Goal: Transaction & Acquisition: Download file/media

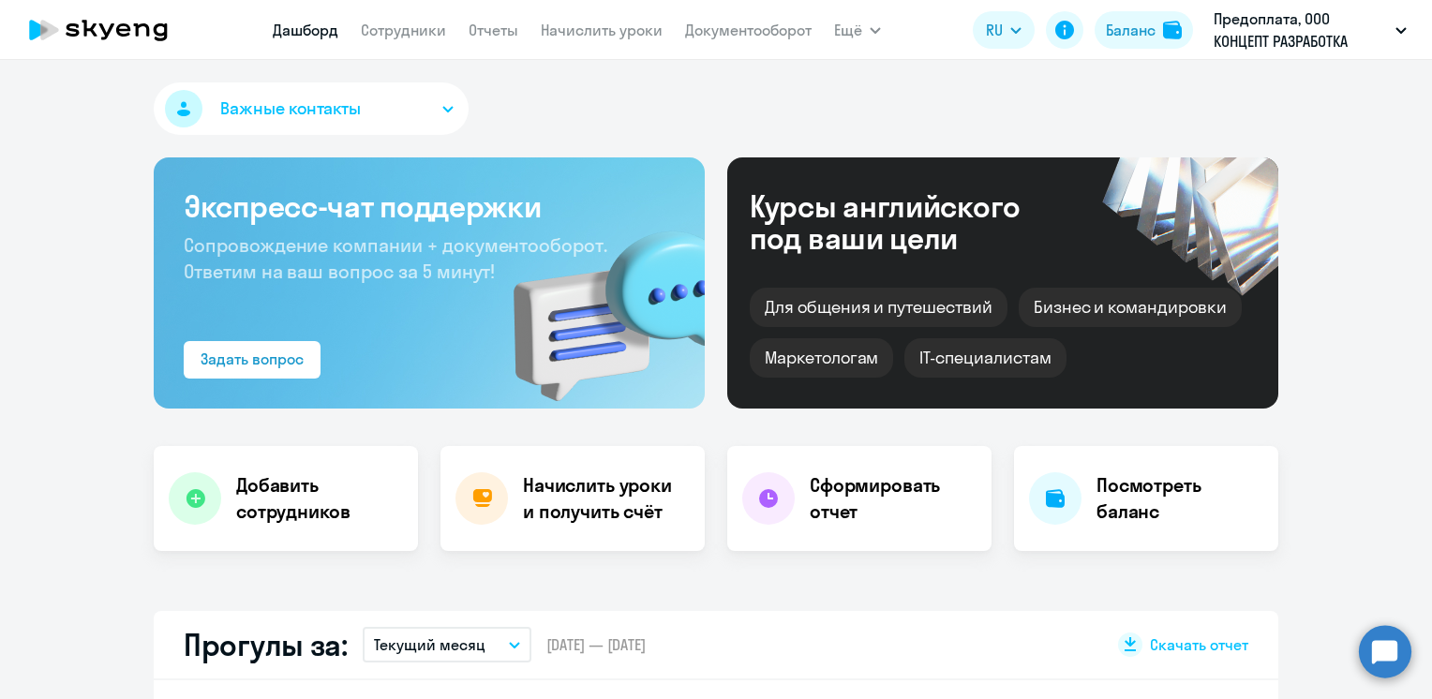
select select "30"
click at [508, 35] on link "Отчеты" at bounding box center [494, 30] width 50 height 19
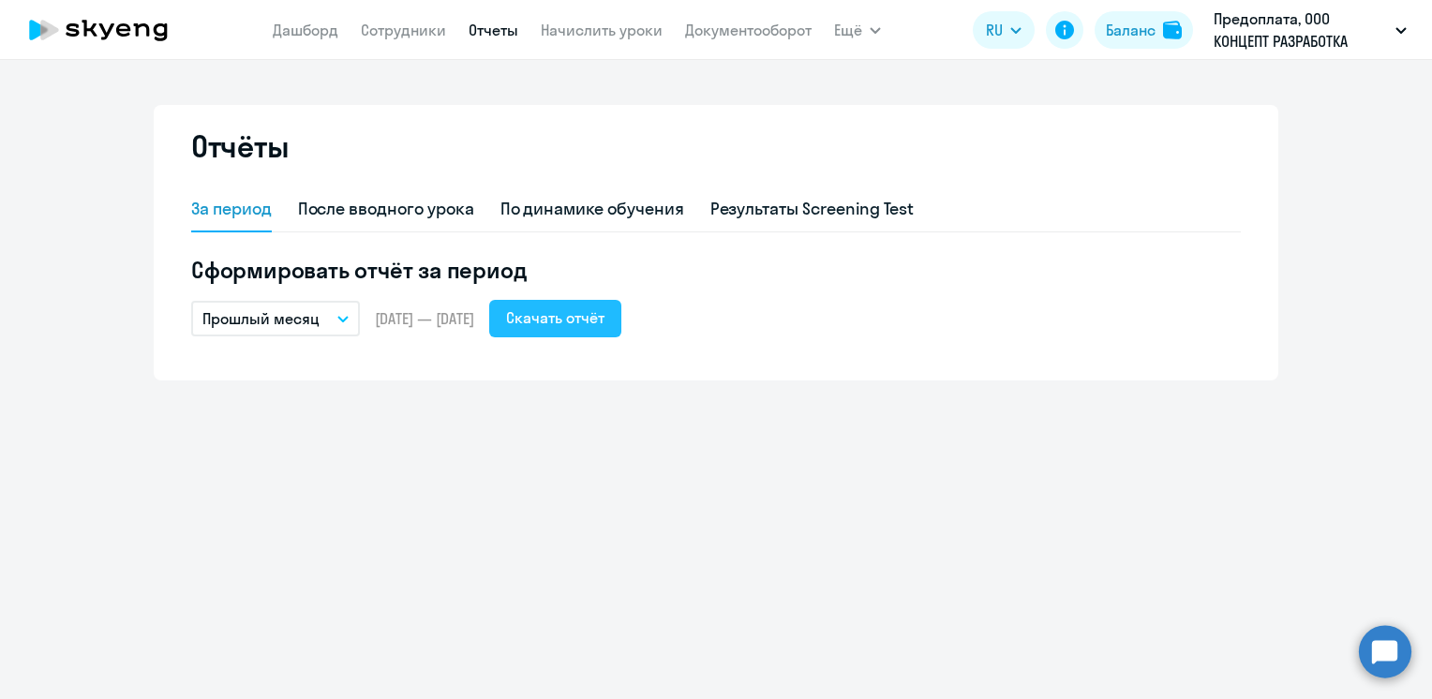
click at [582, 322] on div "Скачать отчёт" at bounding box center [555, 318] width 98 height 22
click at [311, 24] on link "Дашборд" at bounding box center [306, 30] width 66 height 19
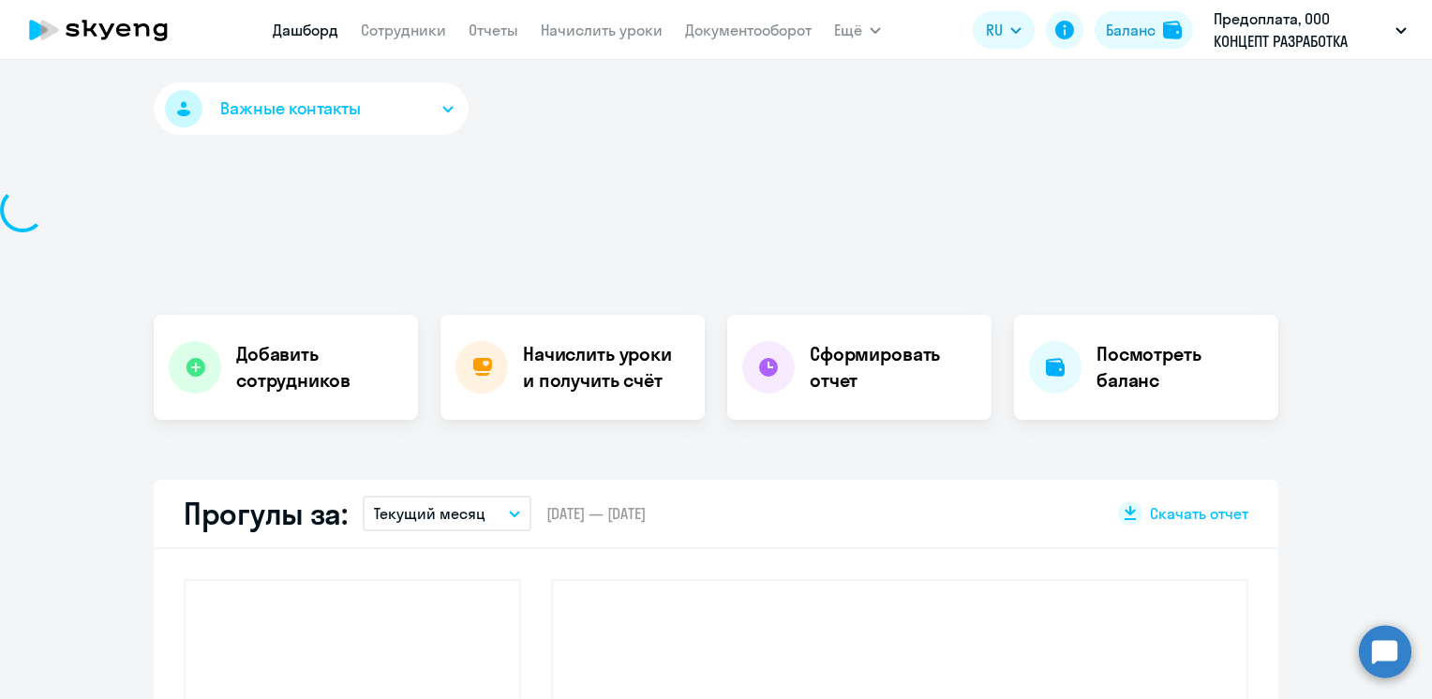
select select "30"
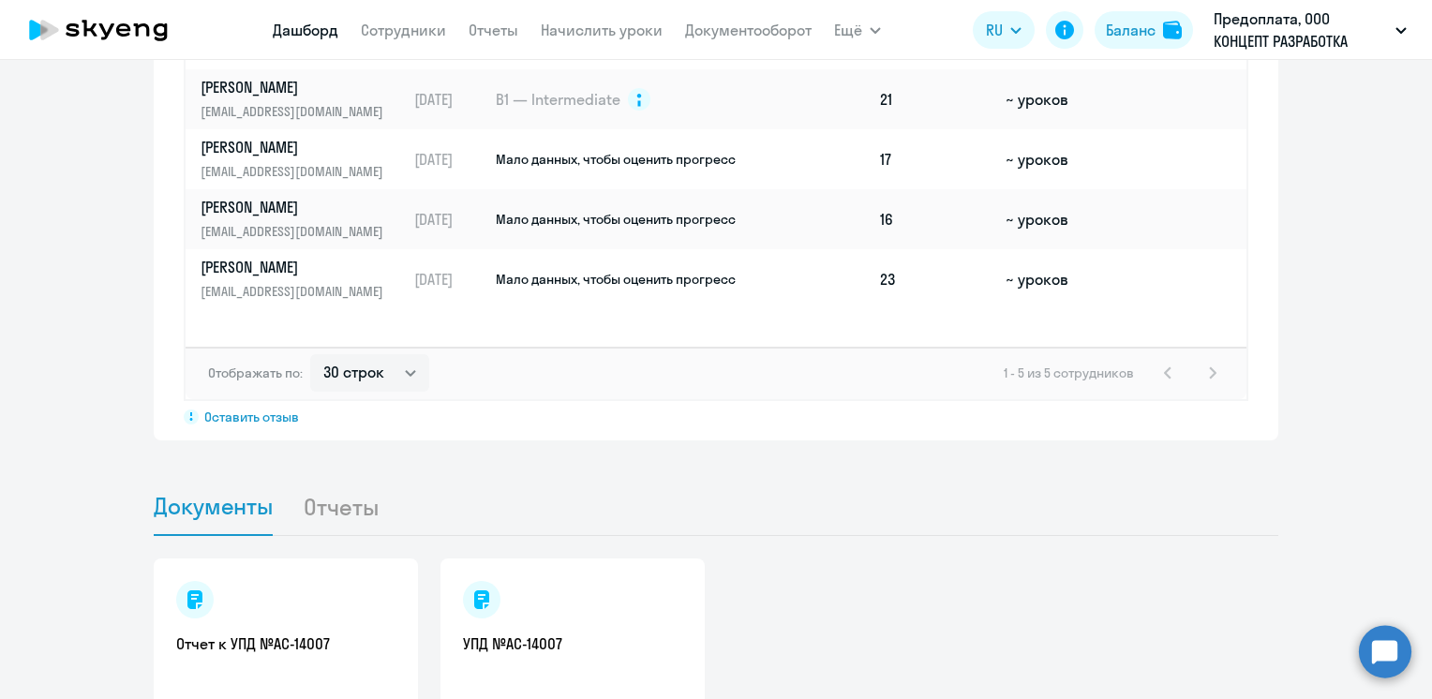
scroll to position [1502, 0]
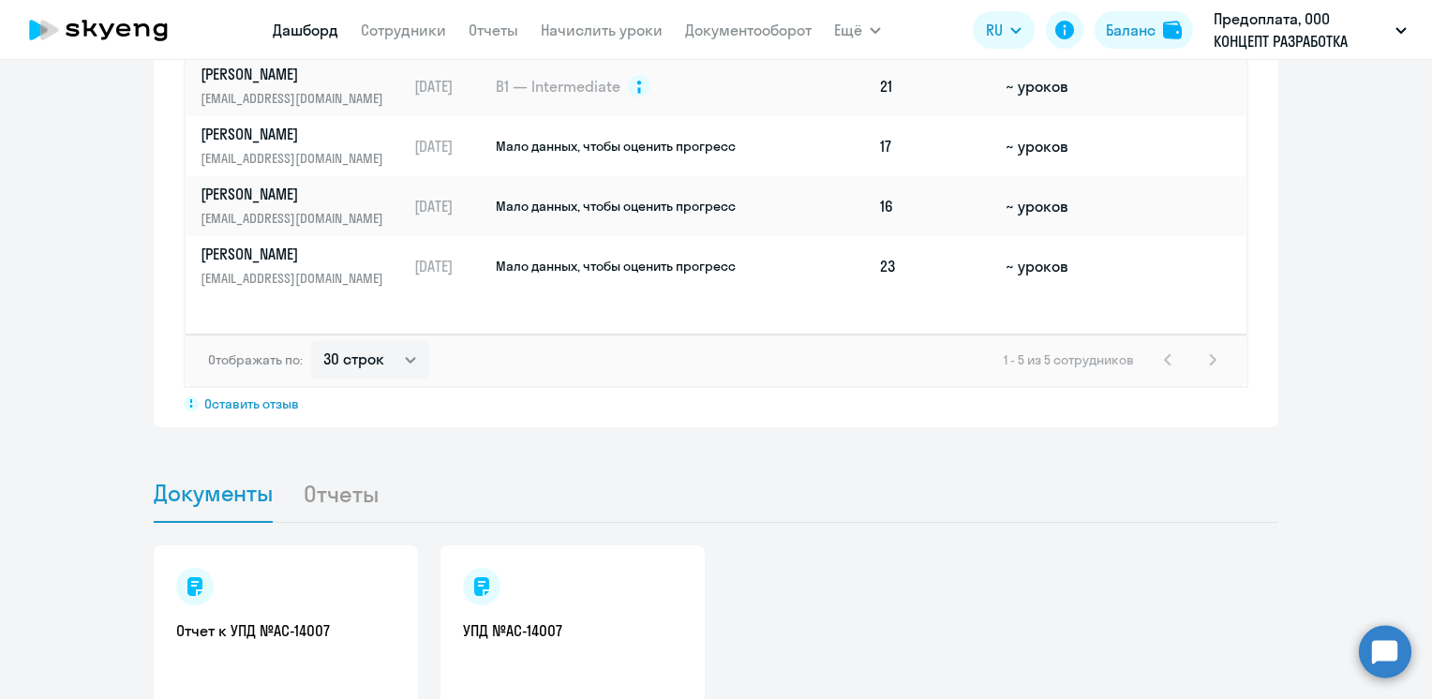
click at [351, 465] on li "Отчеты" at bounding box center [356, 493] width 106 height 57
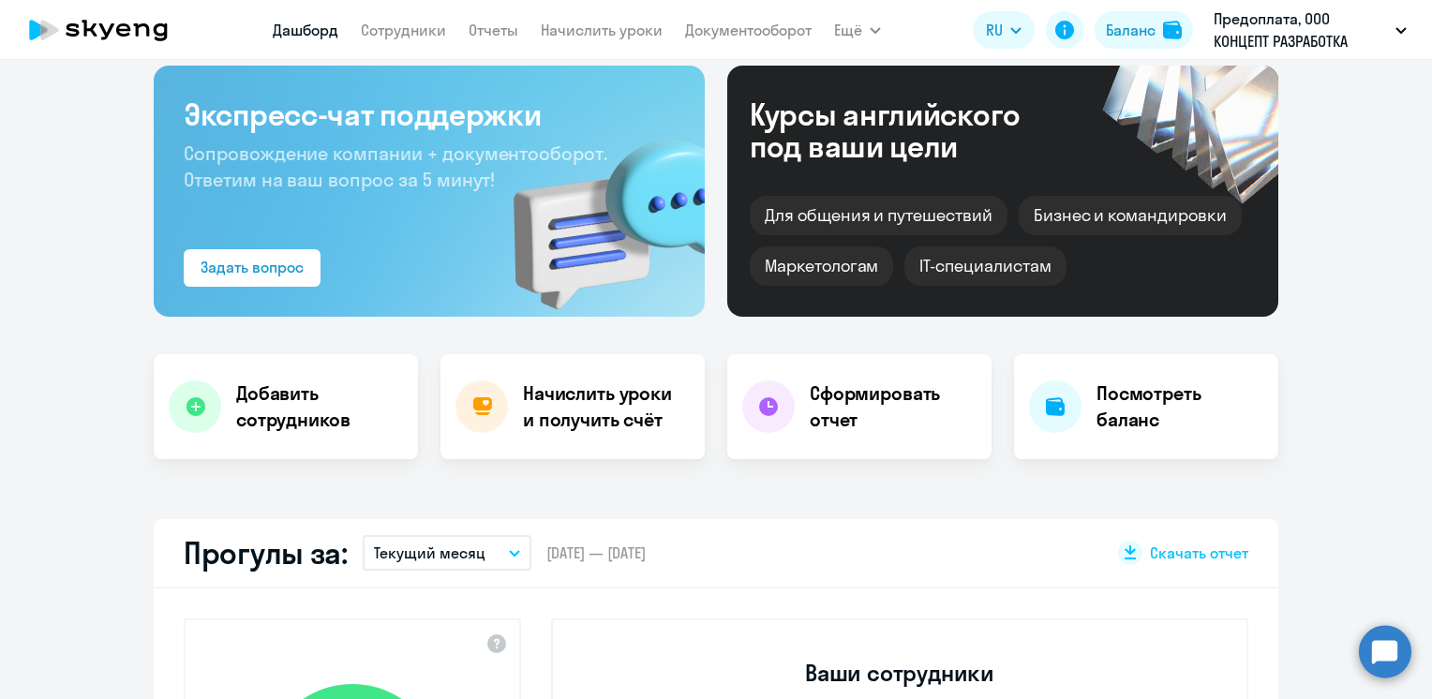
scroll to position [115, 0]
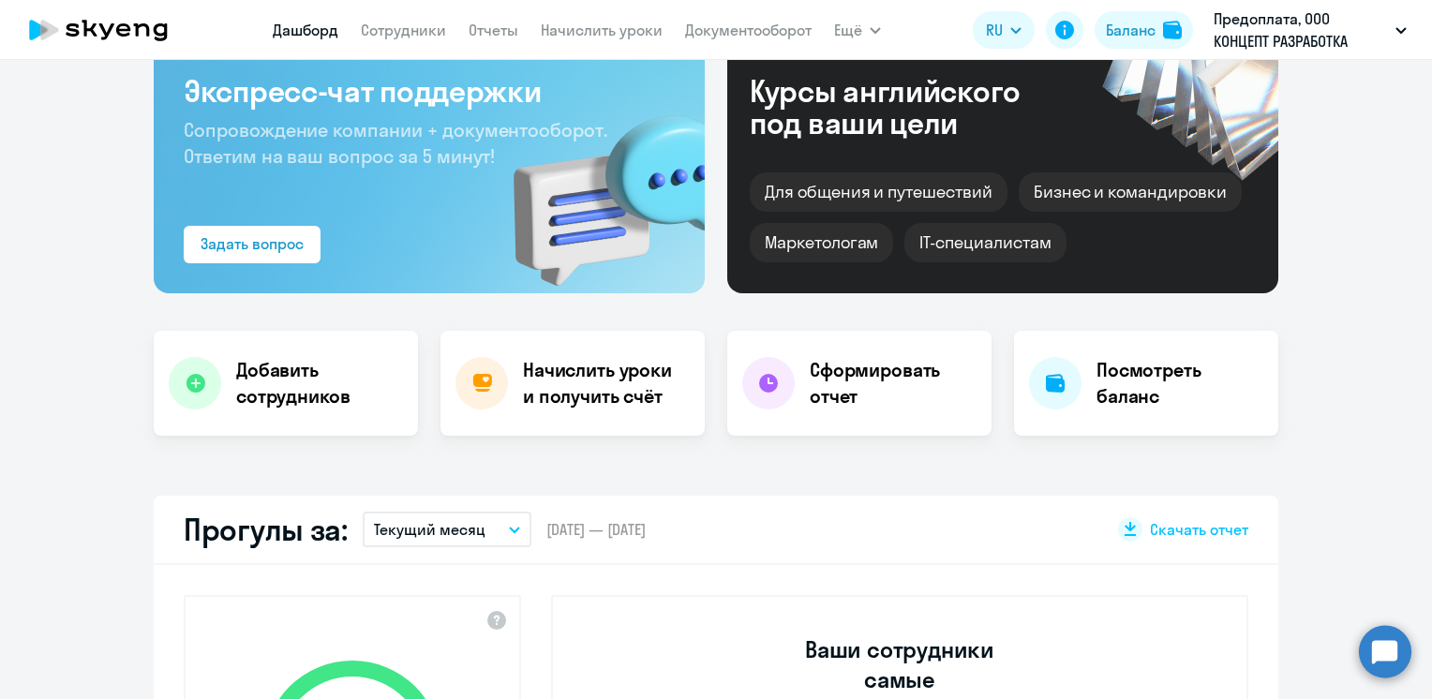
click at [510, 532] on icon "button" at bounding box center [514, 530] width 11 height 7
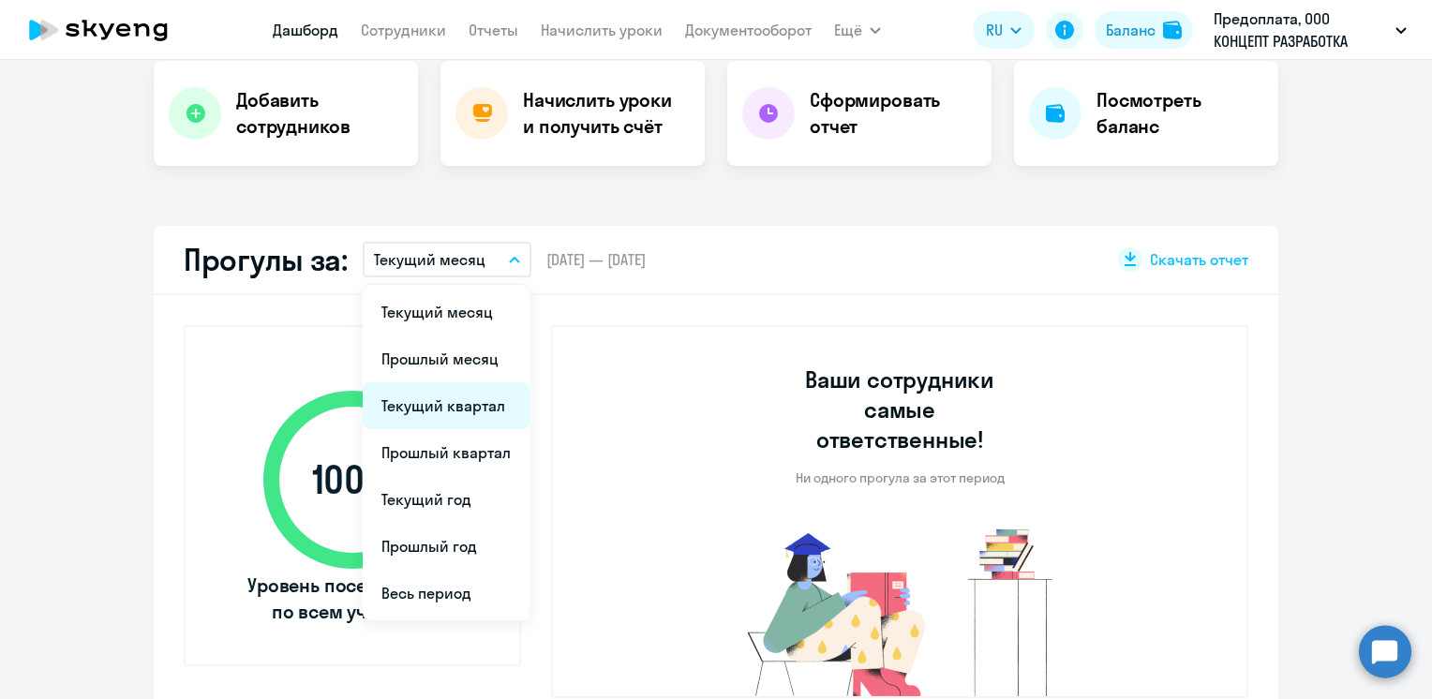
scroll to position [386, 0]
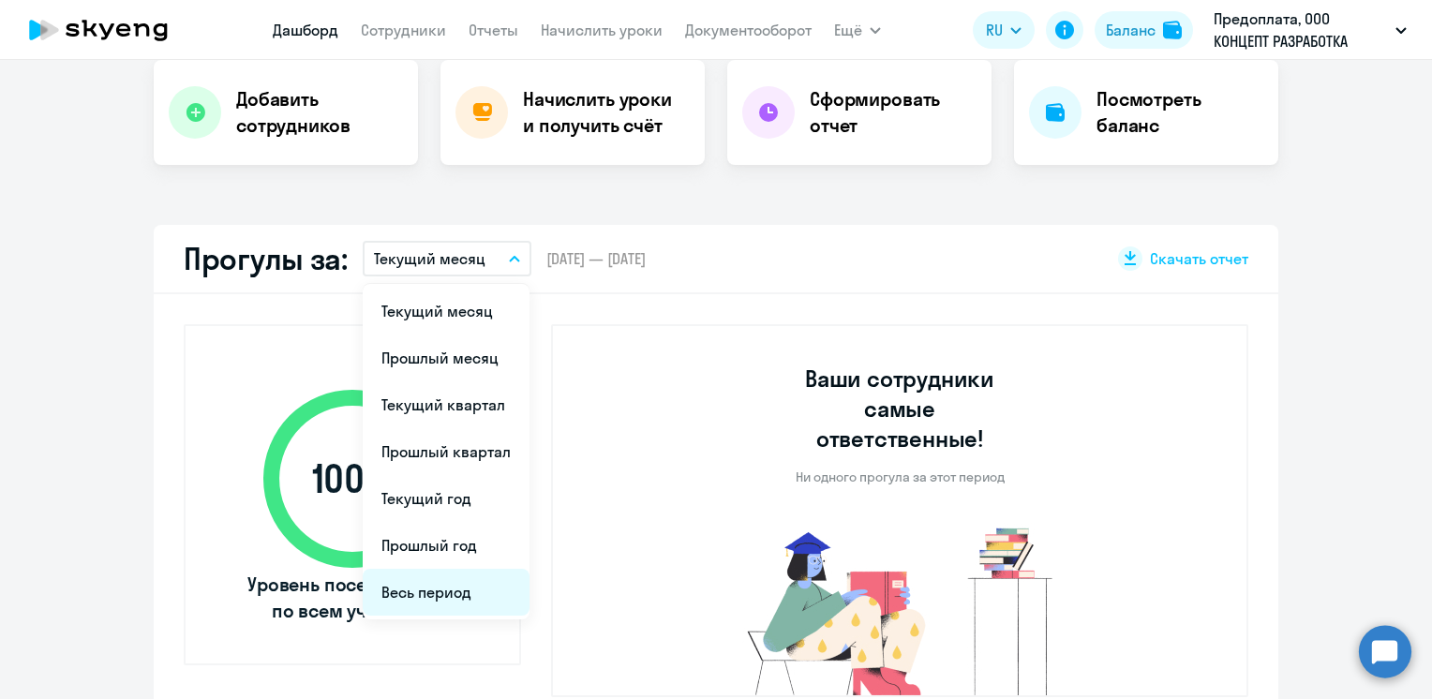
click at [424, 584] on li "Весь период" at bounding box center [446, 592] width 167 height 47
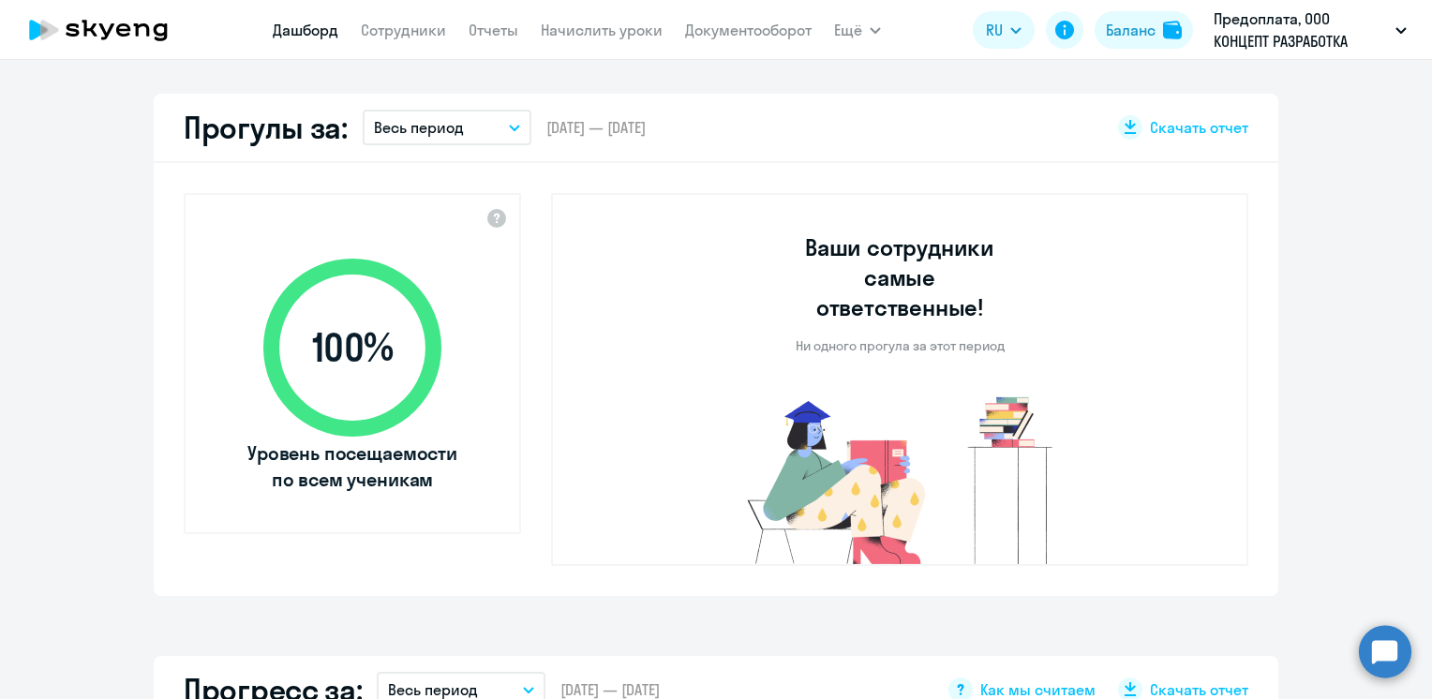
scroll to position [510, 0]
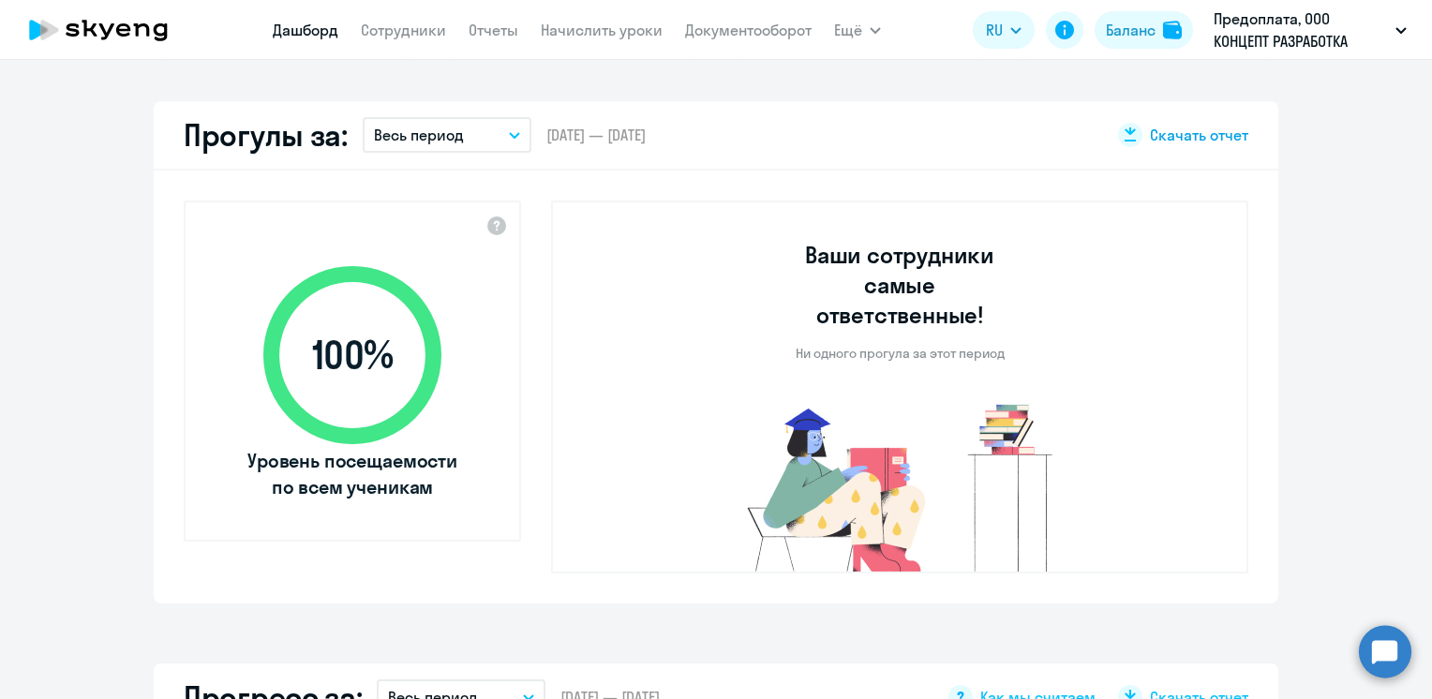
click at [1155, 133] on span "Скачать отчет" at bounding box center [1199, 135] width 98 height 21
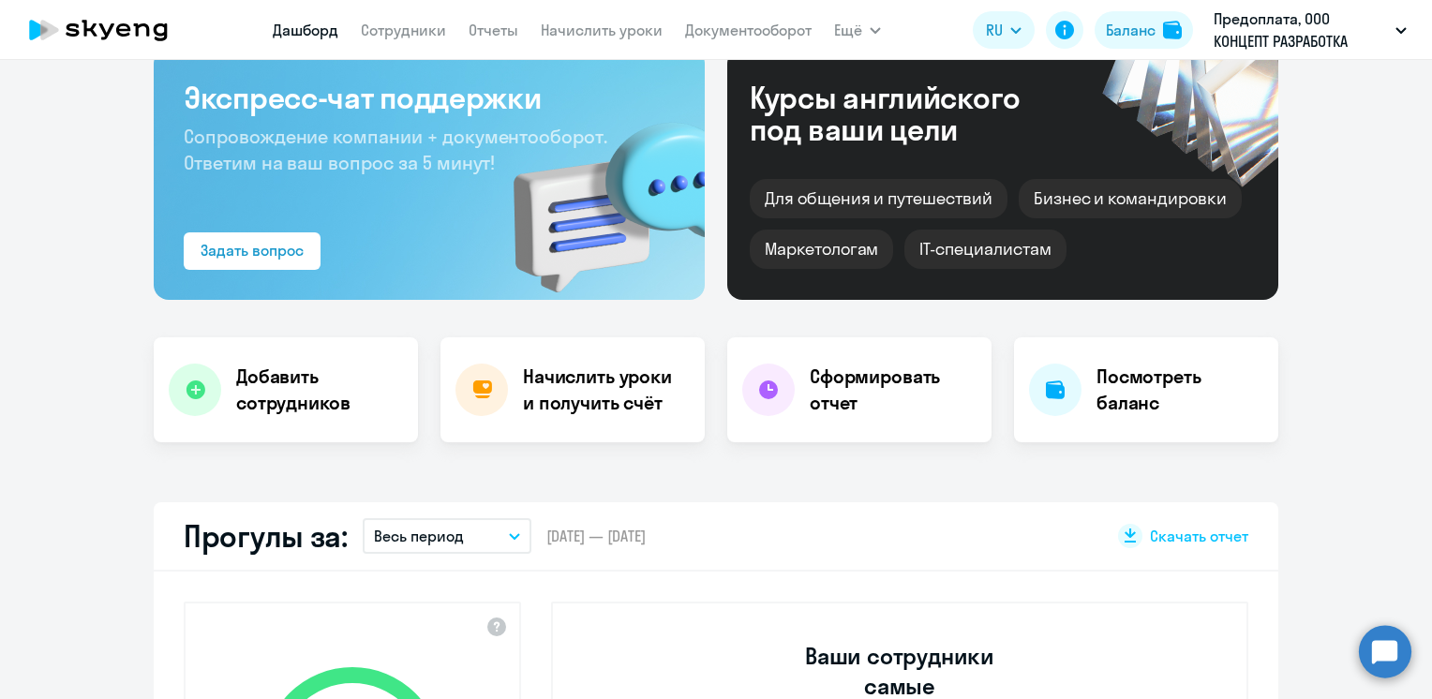
scroll to position [0, 0]
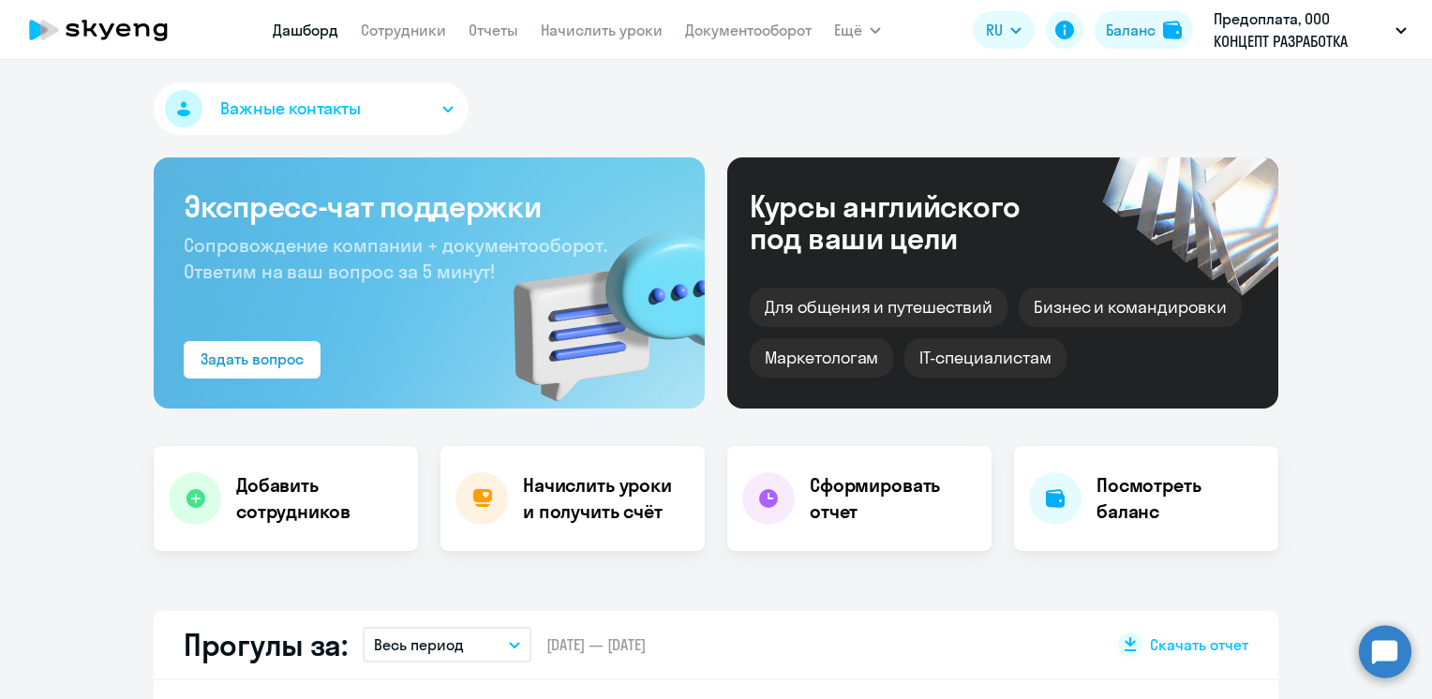
click at [805, 108] on div "Важные контакты" at bounding box center [716, 112] width 1125 height 60
click at [420, 38] on link "Сотрудники" at bounding box center [403, 30] width 85 height 19
select select "30"
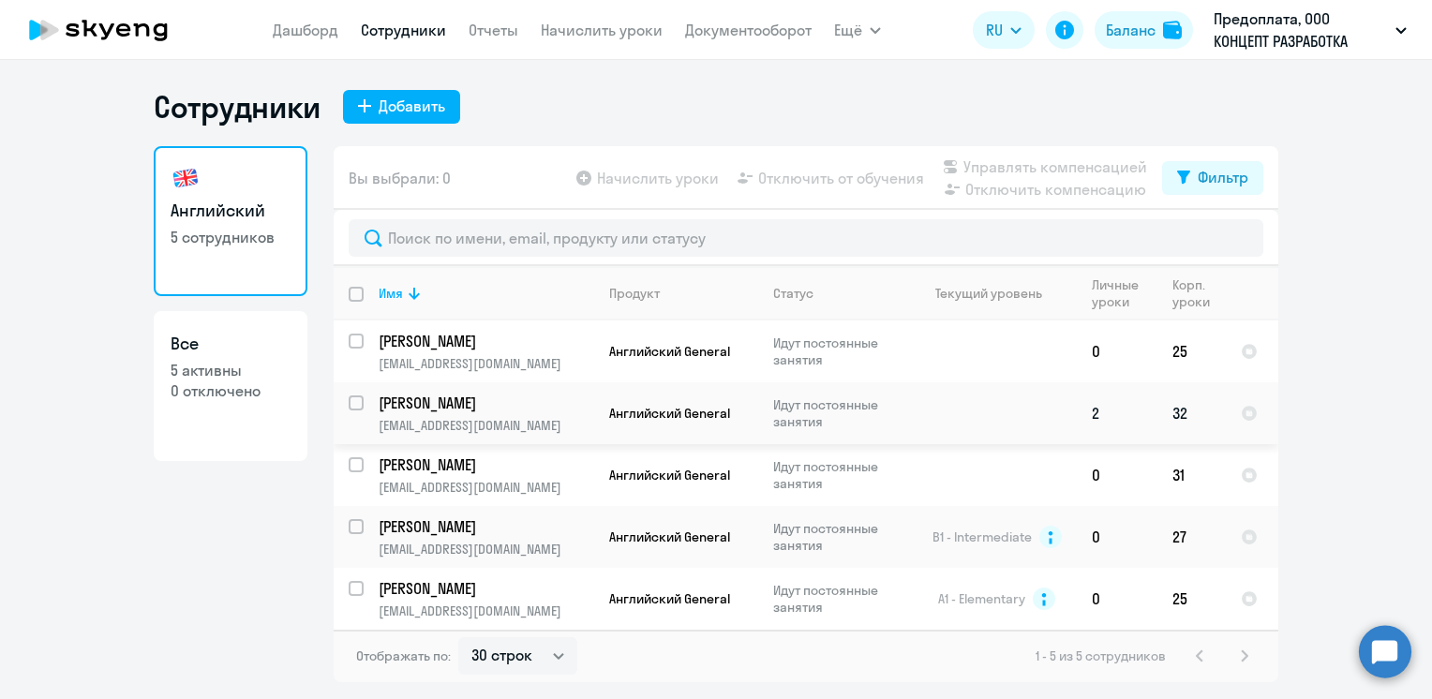
click at [450, 409] on p "[PERSON_NAME]" at bounding box center [485, 403] width 212 height 21
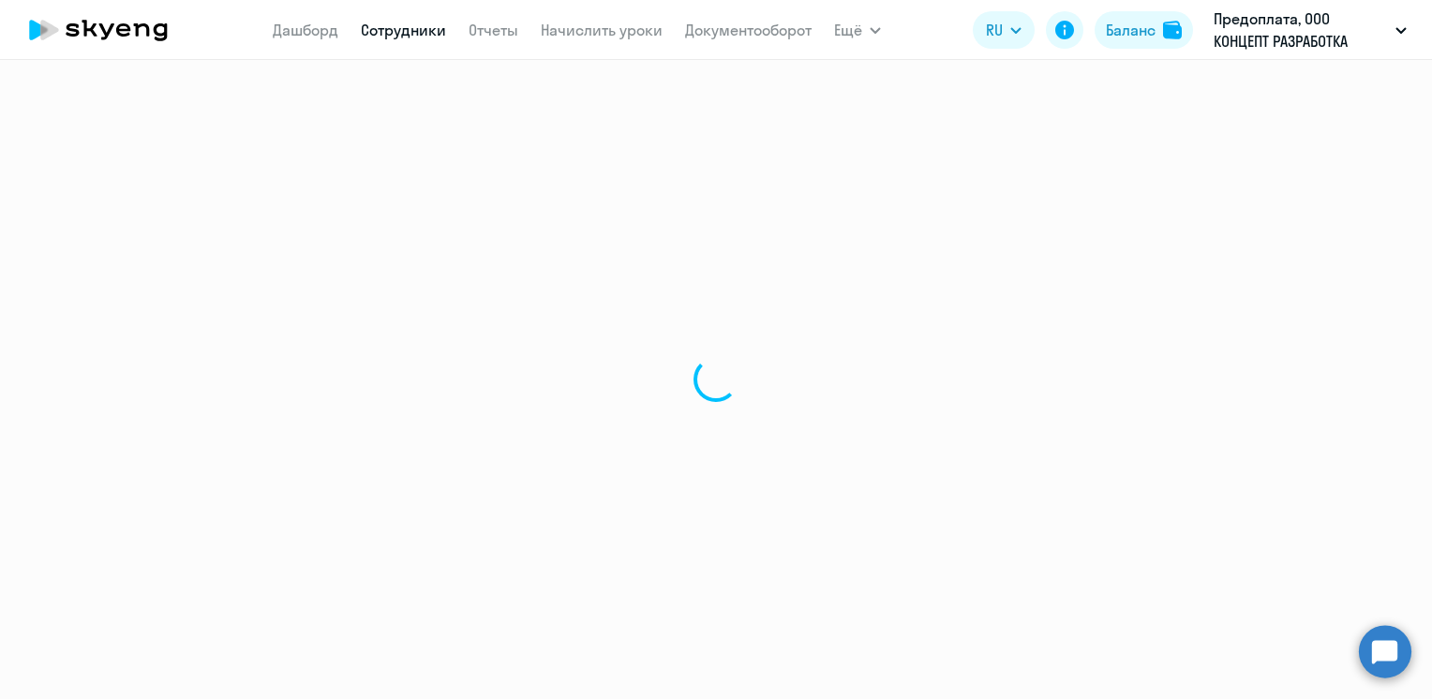
select select "english"
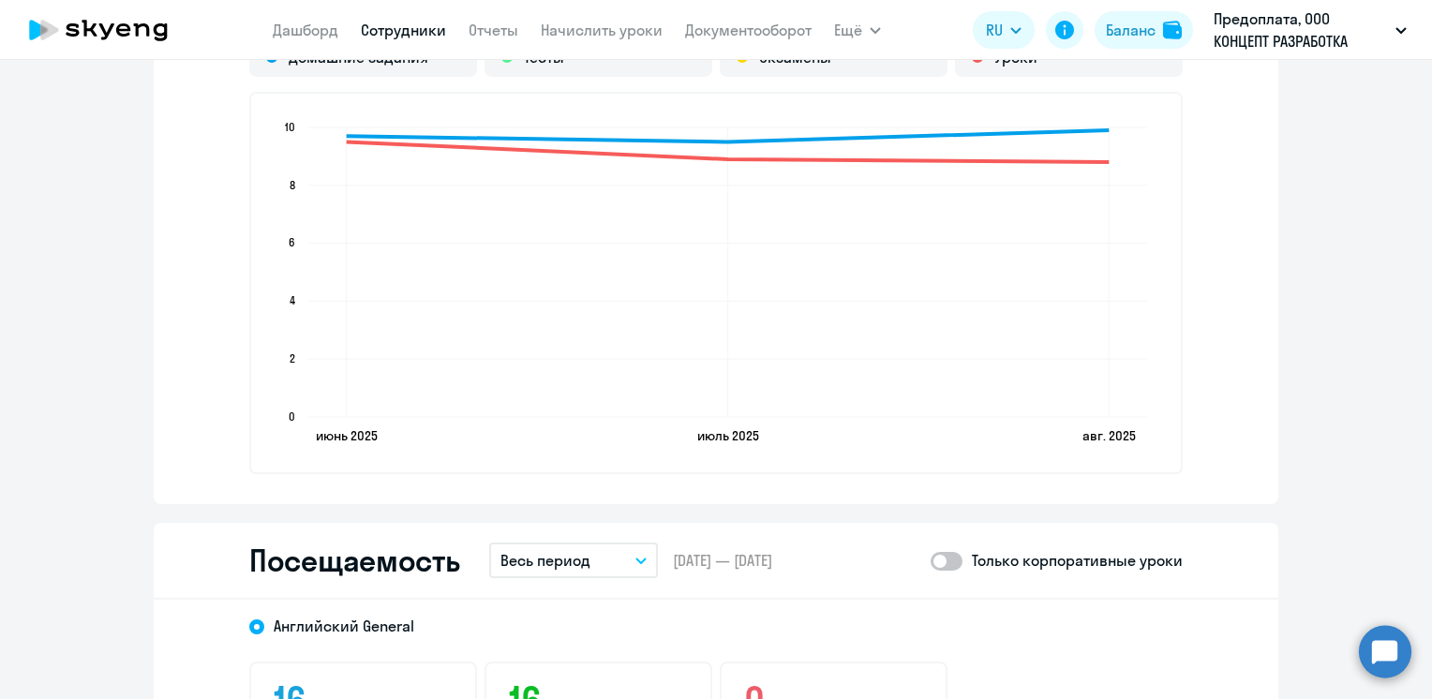
scroll to position [1783, 0]
